Goal: Information Seeking & Learning: Learn about a topic

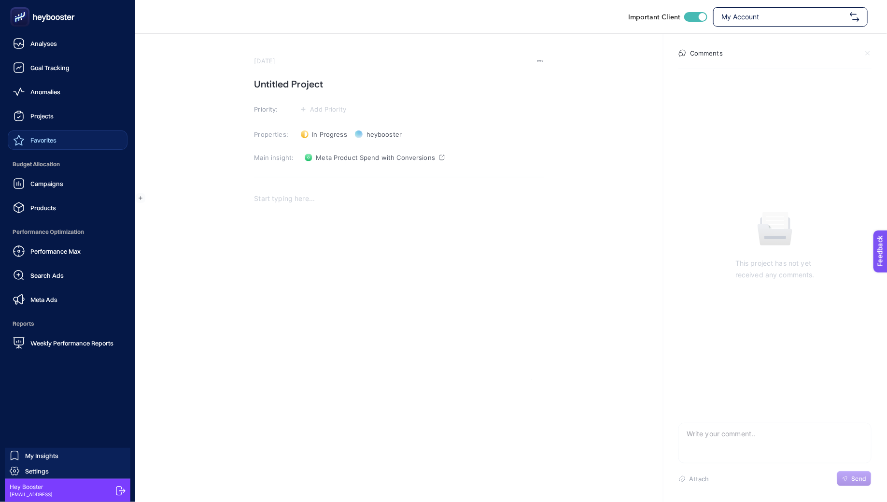
click at [57, 137] on link "Favorites" at bounding box center [68, 139] width 120 height 19
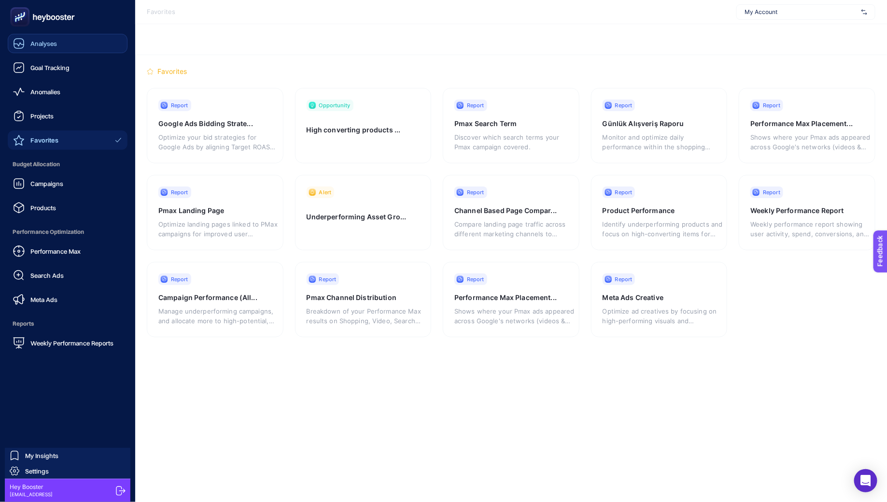
click at [21, 46] on icon at bounding box center [19, 44] width 12 height 12
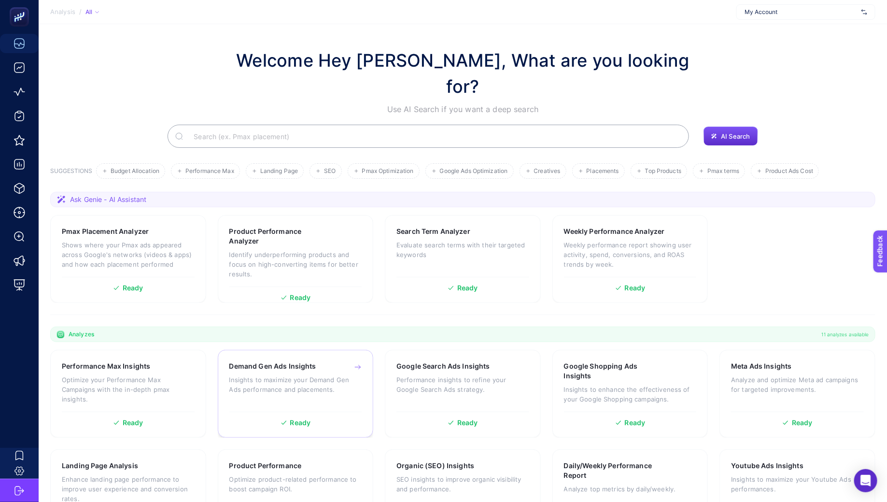
click at [244, 375] on p "Insights to maximize your Demand Gen Ads performance and placements." at bounding box center [295, 384] width 133 height 19
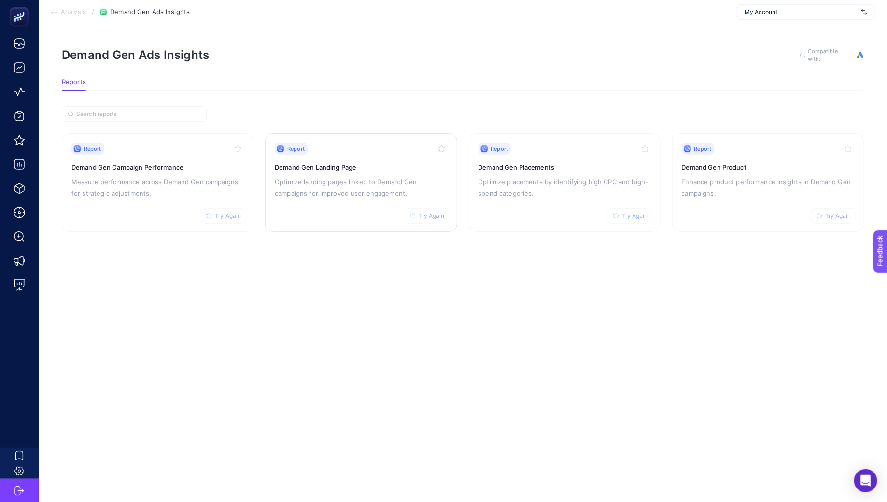
click at [306, 183] on p "Optimize landing pages linked to Demand Gen campaigns for improved user engagem…" at bounding box center [361, 187] width 172 height 23
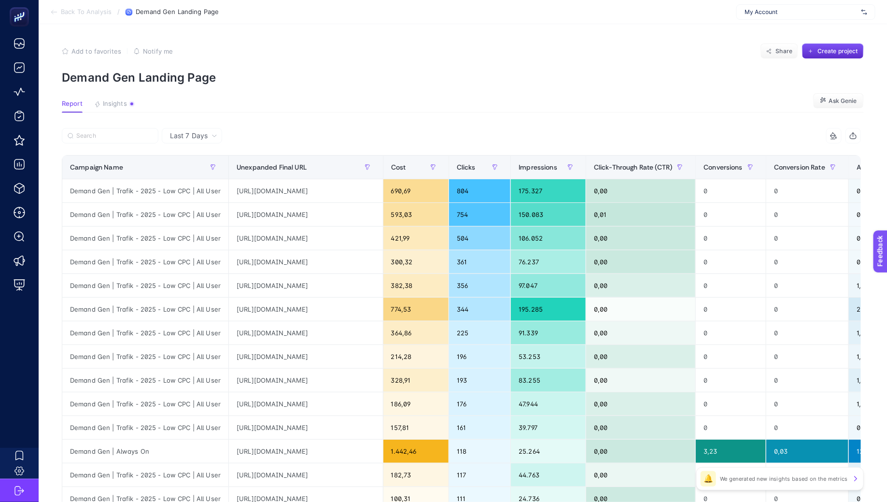
click at [756, 480] on p "We generated new insights based on the metrics" at bounding box center [784, 479] width 128 height 8
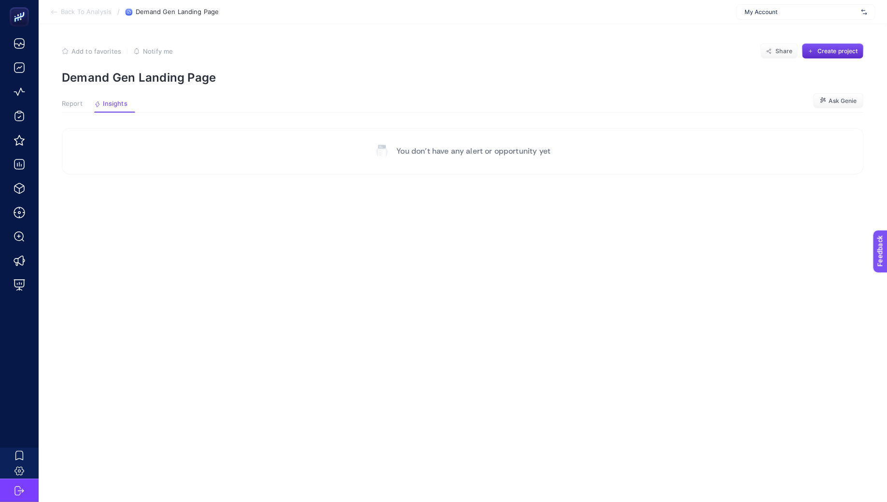
click at [65, 98] on article "Add to favorites false Notify me Share Create project Demand Gen Landing Page R…" at bounding box center [463, 263] width 849 height 478
click at [68, 99] on article "Add to favorites false Notify me Share Create project Demand Gen Landing Page R…" at bounding box center [463, 263] width 849 height 478
click at [71, 103] on span "Report" at bounding box center [72, 104] width 21 height 8
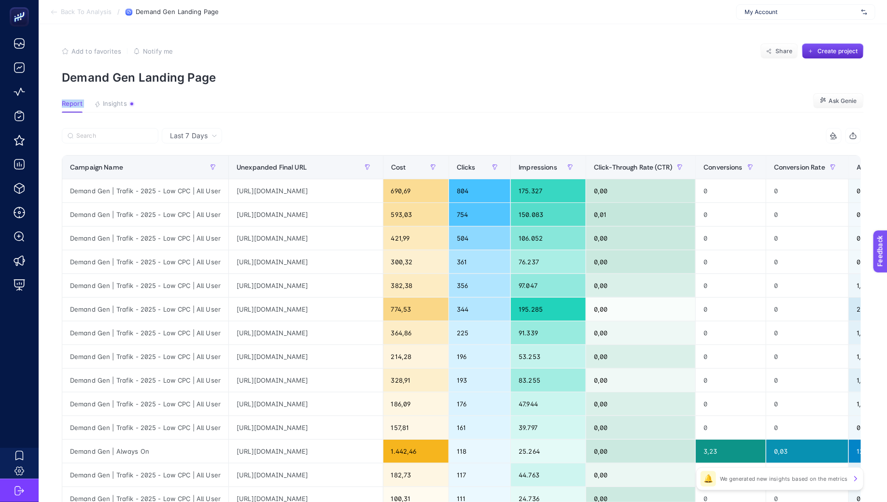
click at [395, 39] on article "Add to favorites false Notify me Share Create project Demand Gen Landing Page R…" at bounding box center [463, 401] width 849 height 755
click at [841, 99] on span "Ask Genie" at bounding box center [843, 101] width 28 height 8
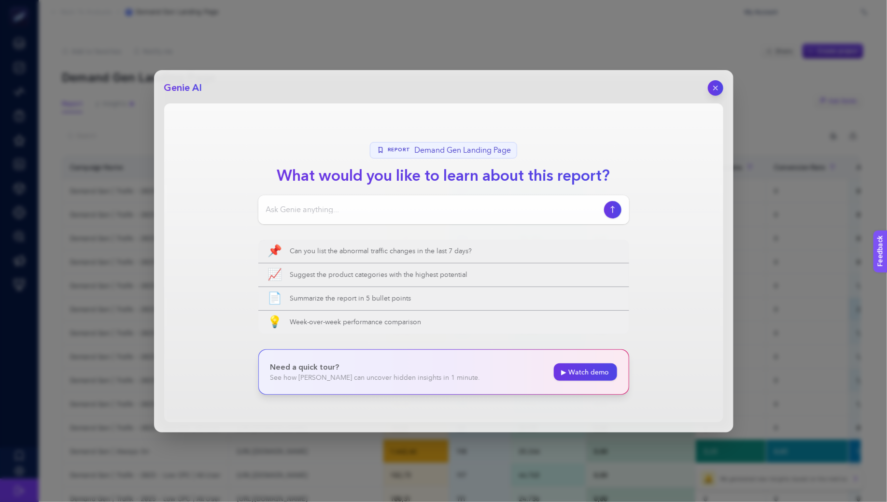
click at [450, 146] on span "Demand Gen Landing Page" at bounding box center [462, 150] width 97 height 12
click at [543, 141] on section "Report Demand Gen Landing Page What would you like to learn about this report? …" at bounding box center [443, 262] width 559 height 319
click at [615, 209] on icon "button" at bounding box center [613, 210] width 10 height 8
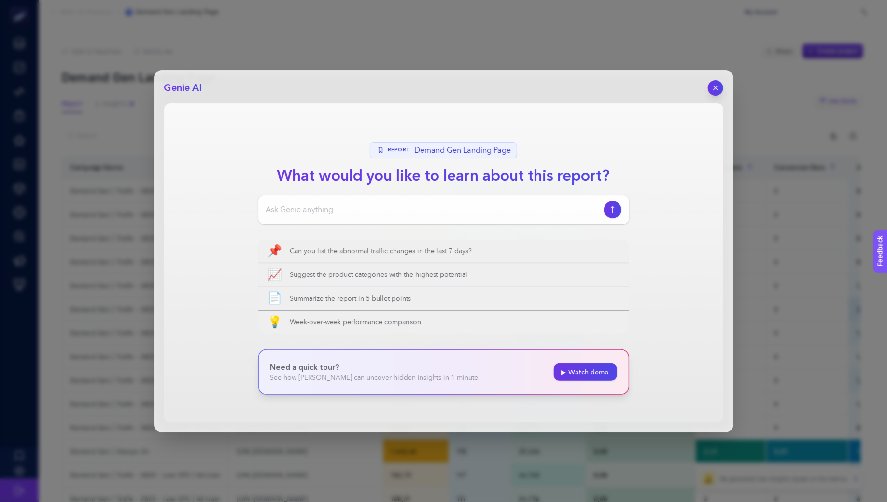
click at [577, 209] on input at bounding box center [433, 210] width 334 height 12
click at [614, 211] on icon "button" at bounding box center [613, 210] width 10 height 8
click at [422, 202] on div at bounding box center [443, 209] width 371 height 29
click at [412, 214] on input at bounding box center [433, 210] width 334 height 12
type input "bu rapor ne anlatıyor ?"
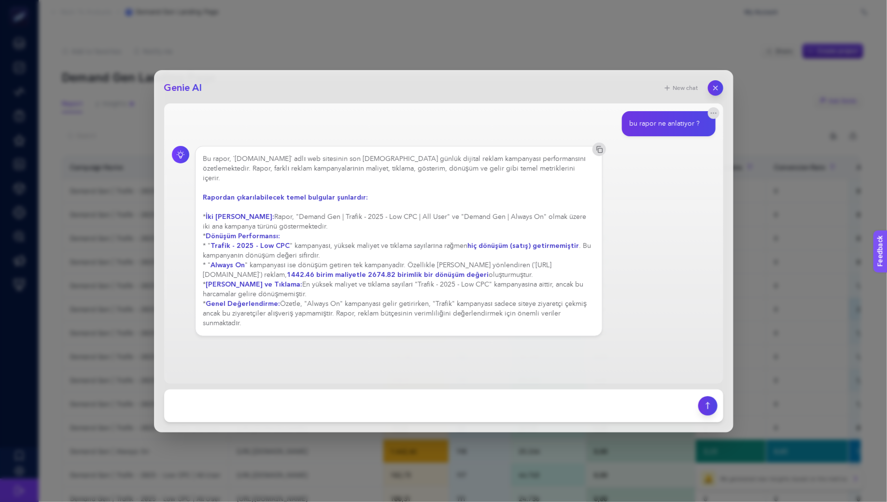
click at [336, 193] on strong "Rapordan çıkarılabilecek temel bulgular şunlardır:" at bounding box center [285, 197] width 165 height 9
click at [337, 208] on div "Bu rapor, `[DOMAIN_NAME]` adlı web sitesinin son [DEMOGRAPHIC_DATA] günlük diji…" at bounding box center [399, 241] width 392 height 174
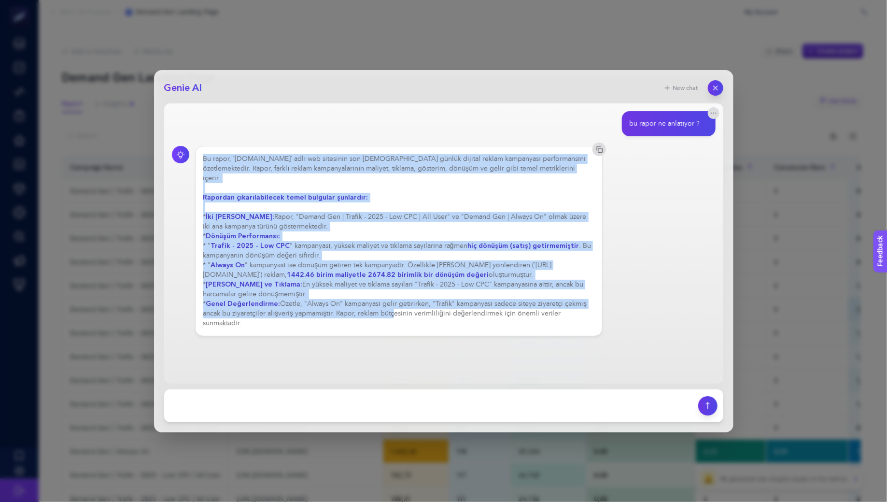
drag, startPoint x: 203, startPoint y: 158, endPoint x: 389, endPoint y: 308, distance: 239.0
click at [389, 308] on div "Bu rapor, `[DOMAIN_NAME]` adlı web sitesinin son [DEMOGRAPHIC_DATA] günlük diji…" at bounding box center [399, 241] width 392 height 174
click at [716, 90] on icon "button" at bounding box center [715, 88] width 8 height 8
